Goal: Transaction & Acquisition: Purchase product/service

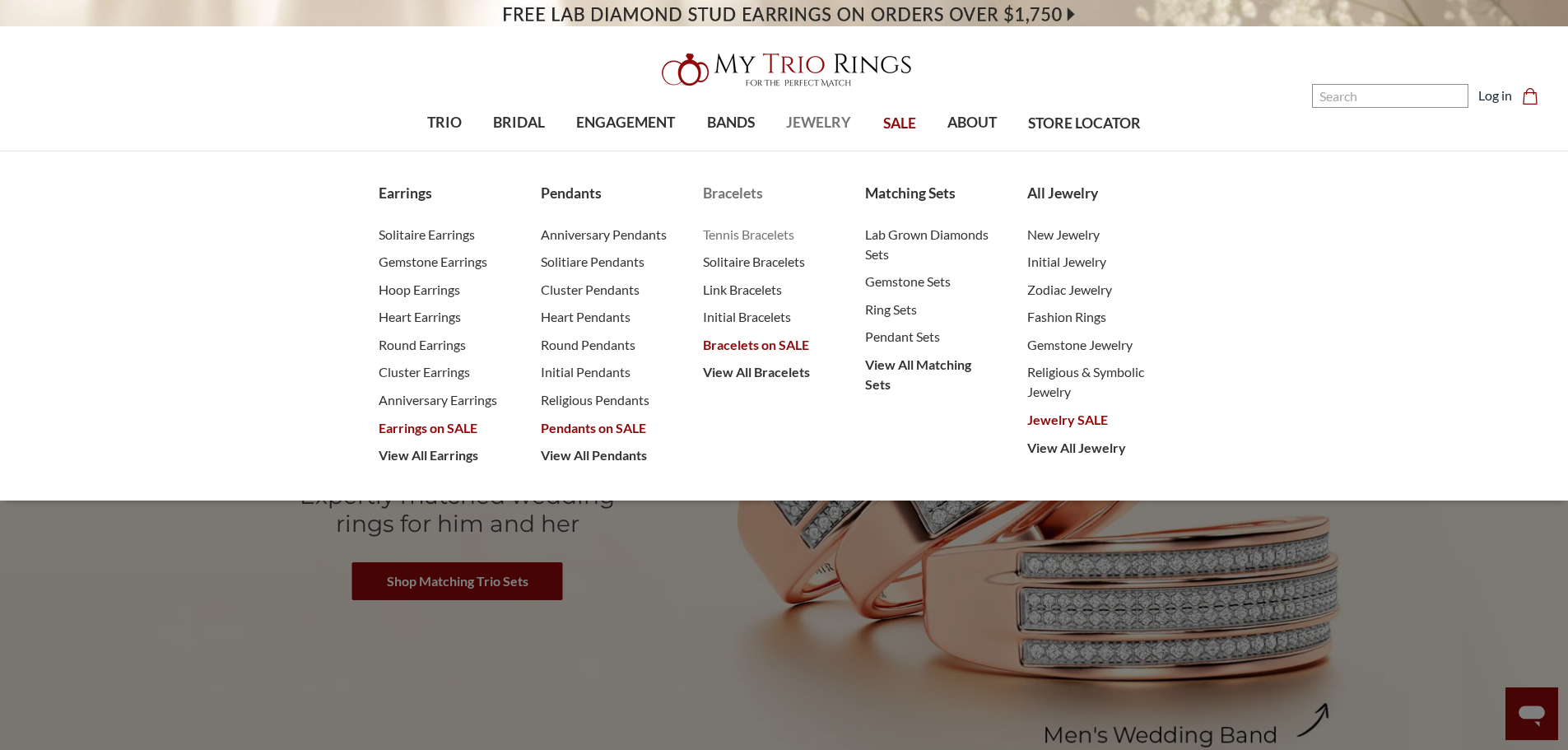
click at [759, 232] on span "Tennis Bracelets" at bounding box center [767, 234] width 129 height 20
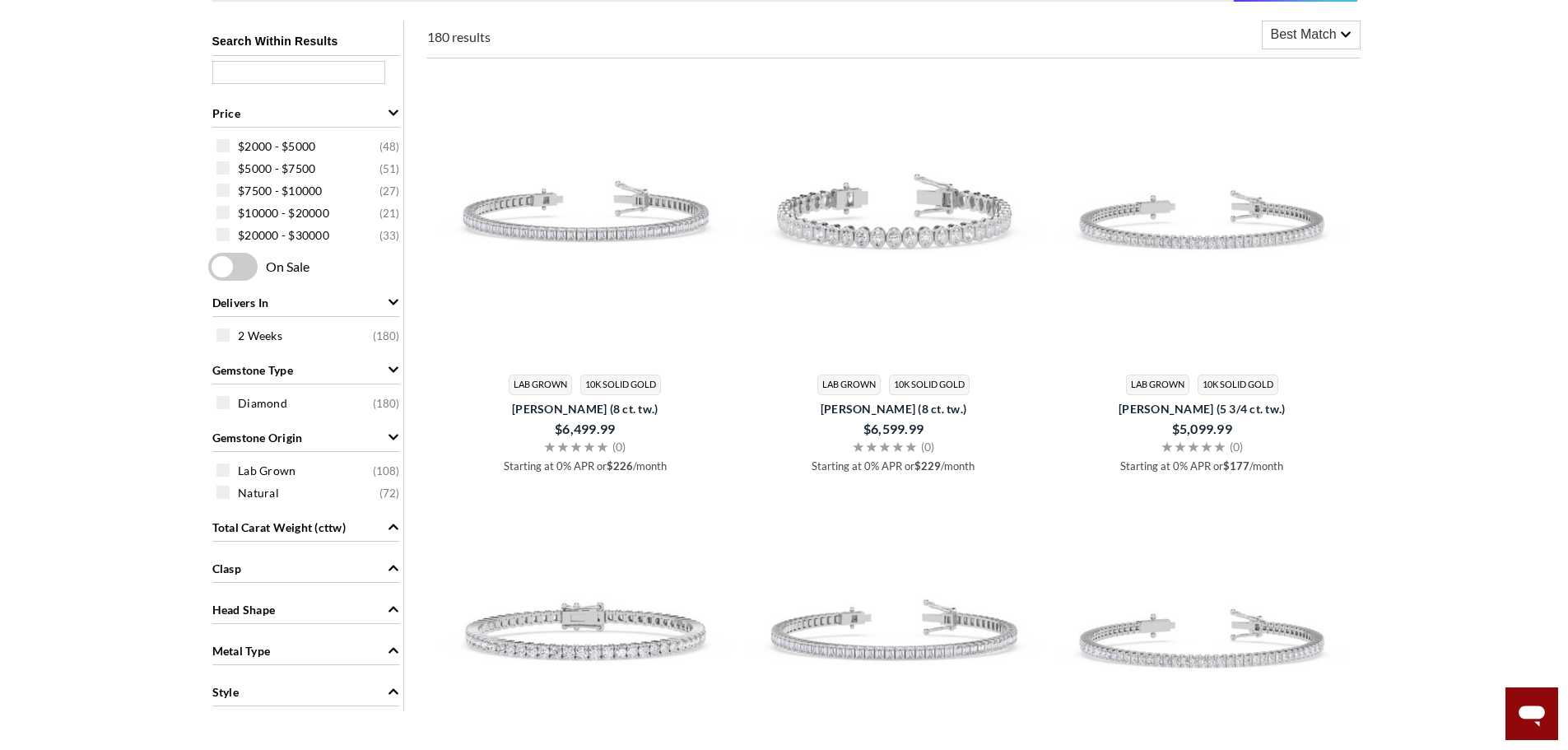
click at [1290, 33] on span "Best Match" at bounding box center [1304, 34] width 66 height 20
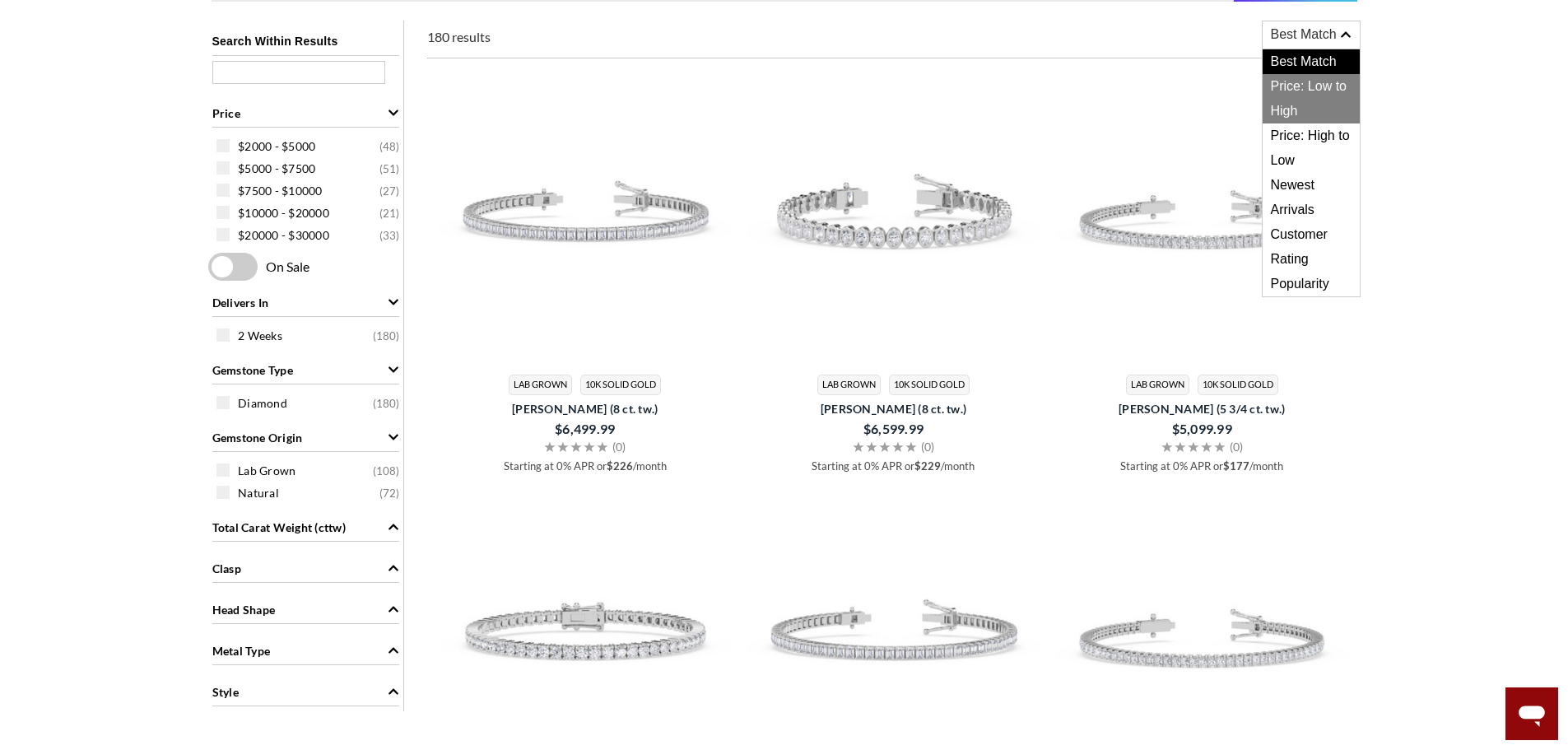
click at [1325, 96] on span "Price: Low to High" at bounding box center [1312, 99] width 98 height 50
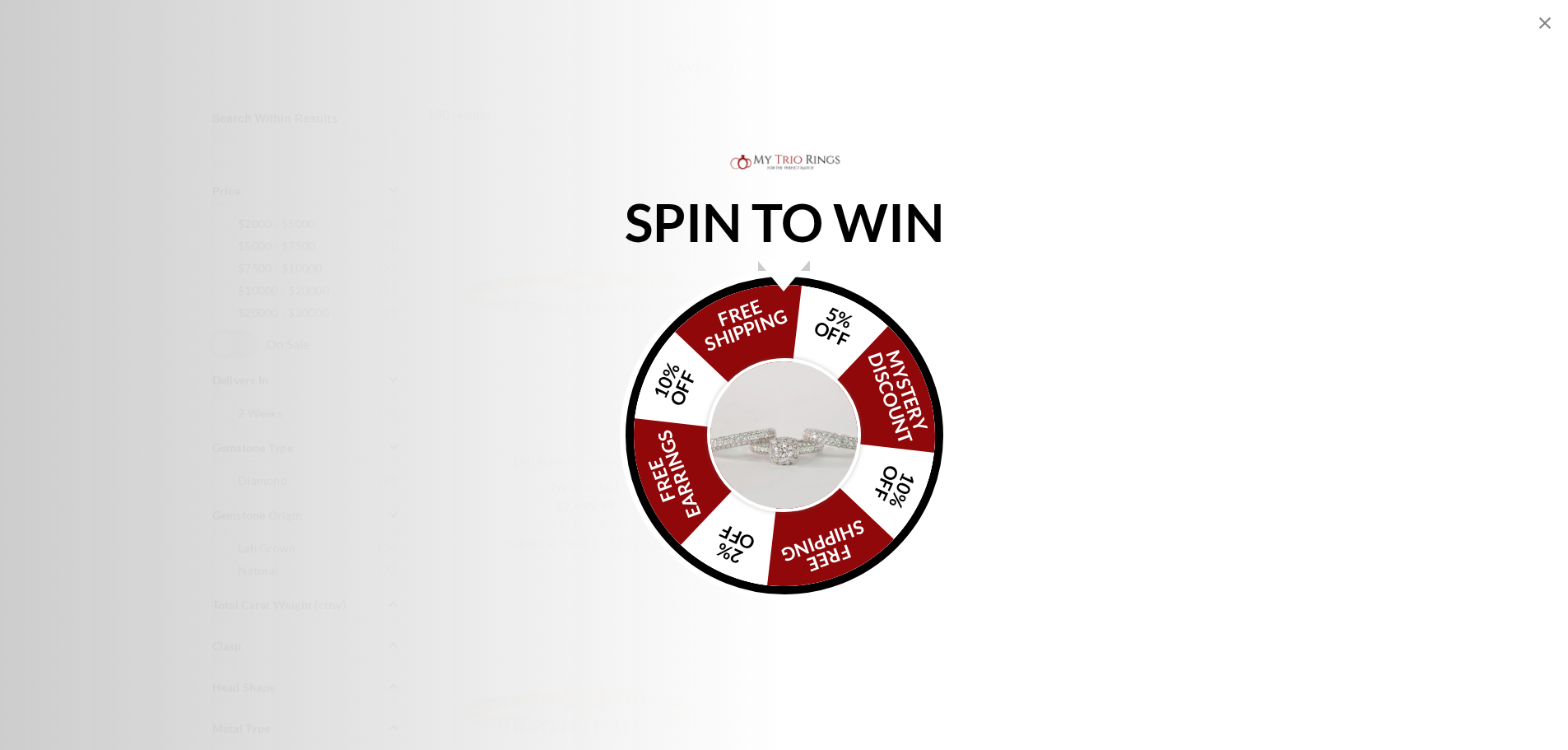
scroll to position [577, 0]
click at [1042, 266] on div "SPIN TO WIN FREE SHIPPING 5% OFF Mystery Discount 10% OFF FREE SHIPPING 2% OFF …" at bounding box center [784, 376] width 1568 height 450
click at [1549, 18] on icon "Close popup" at bounding box center [1545, 23] width 20 height 20
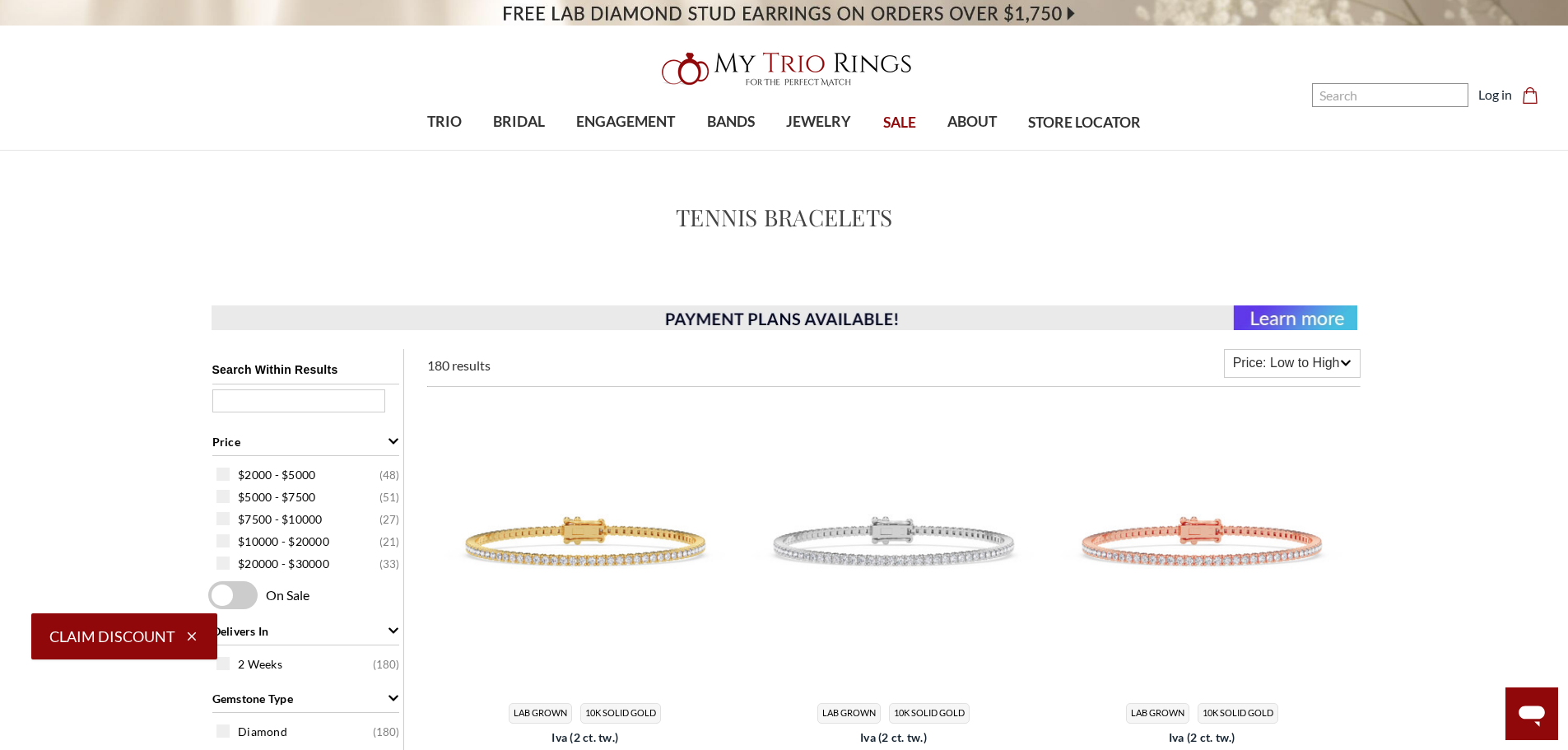
scroll to position [0, 0]
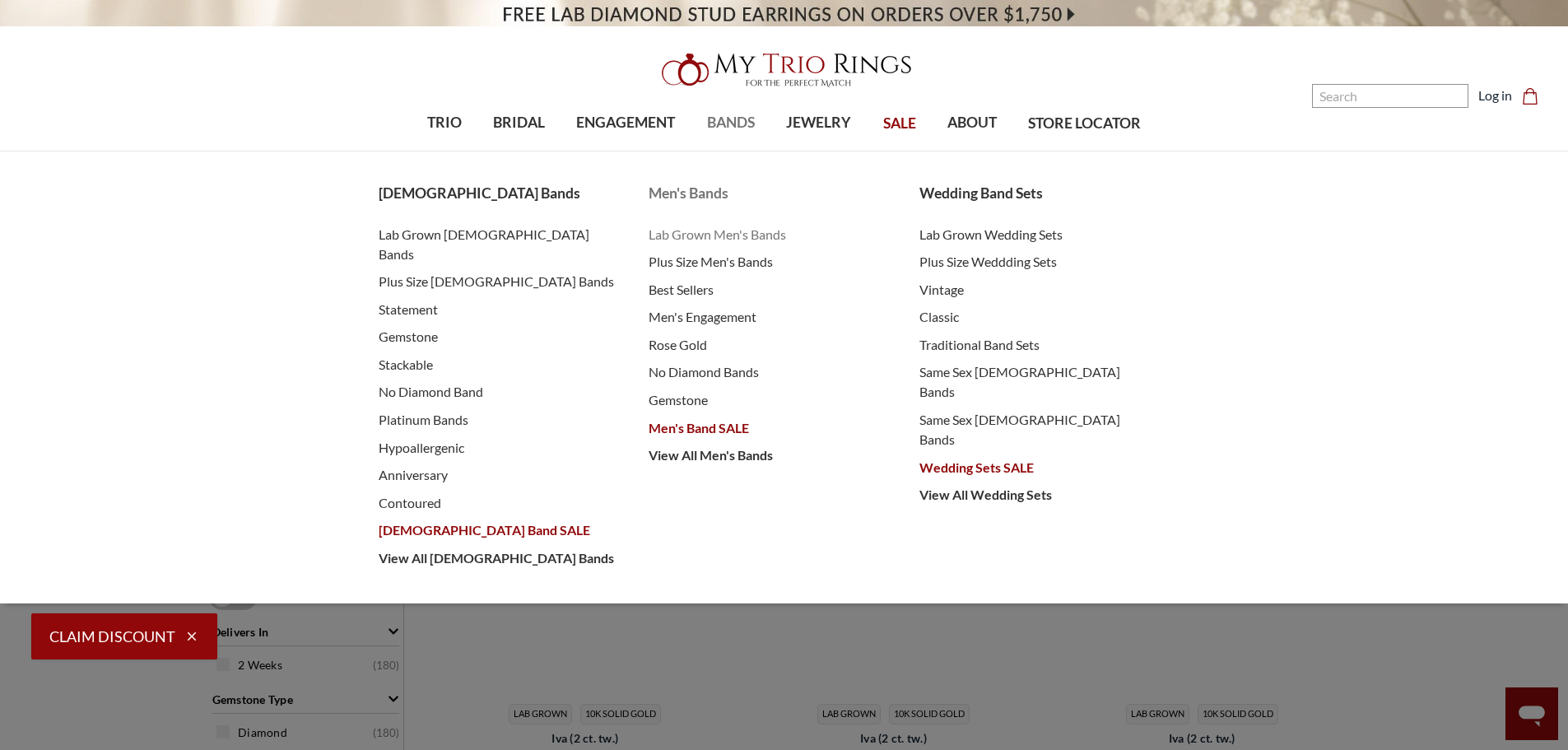
click at [730, 230] on span "Lab Grown Men's Bands" at bounding box center [768, 234] width 238 height 20
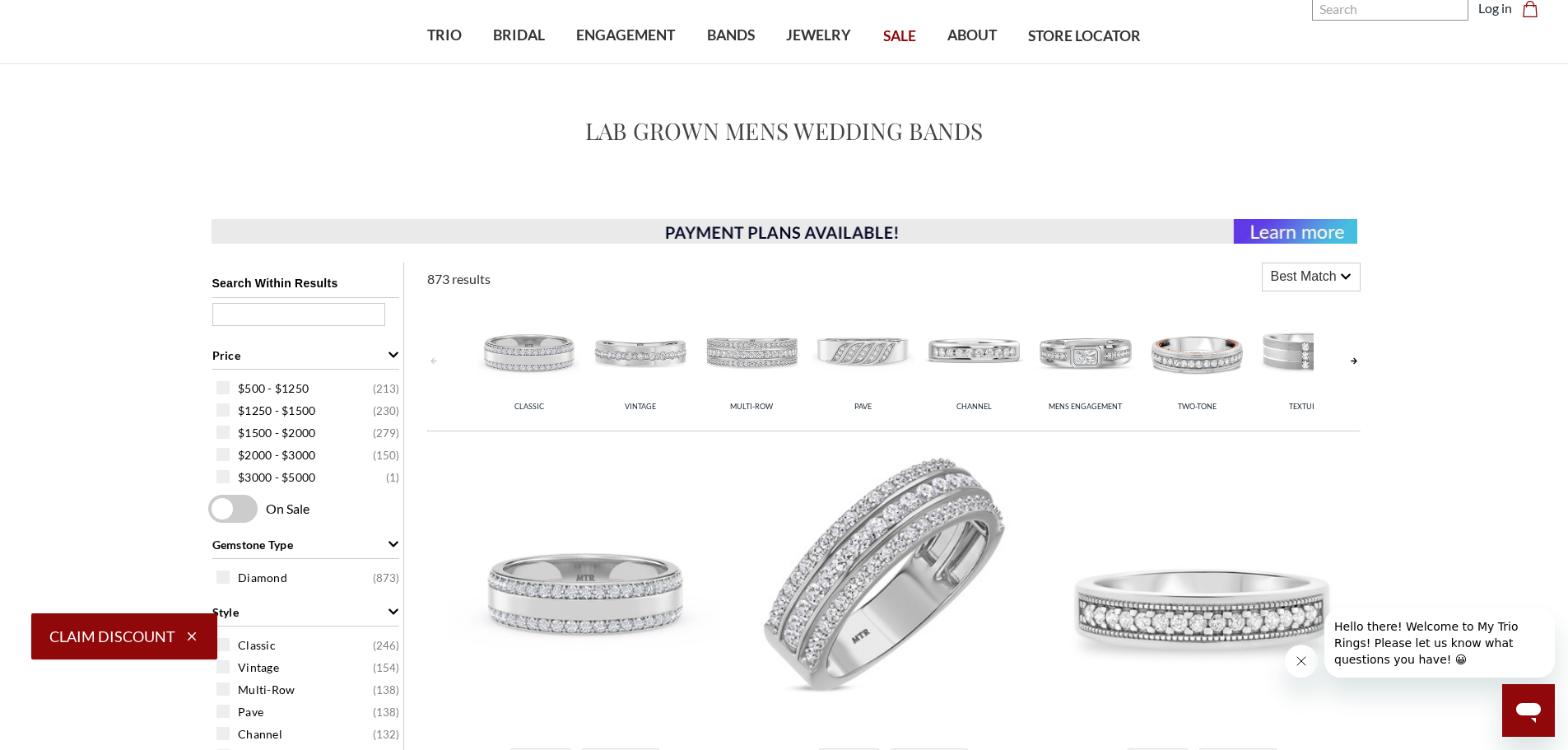
scroll to position [82, 0]
